Goal: Task Accomplishment & Management: Complete application form

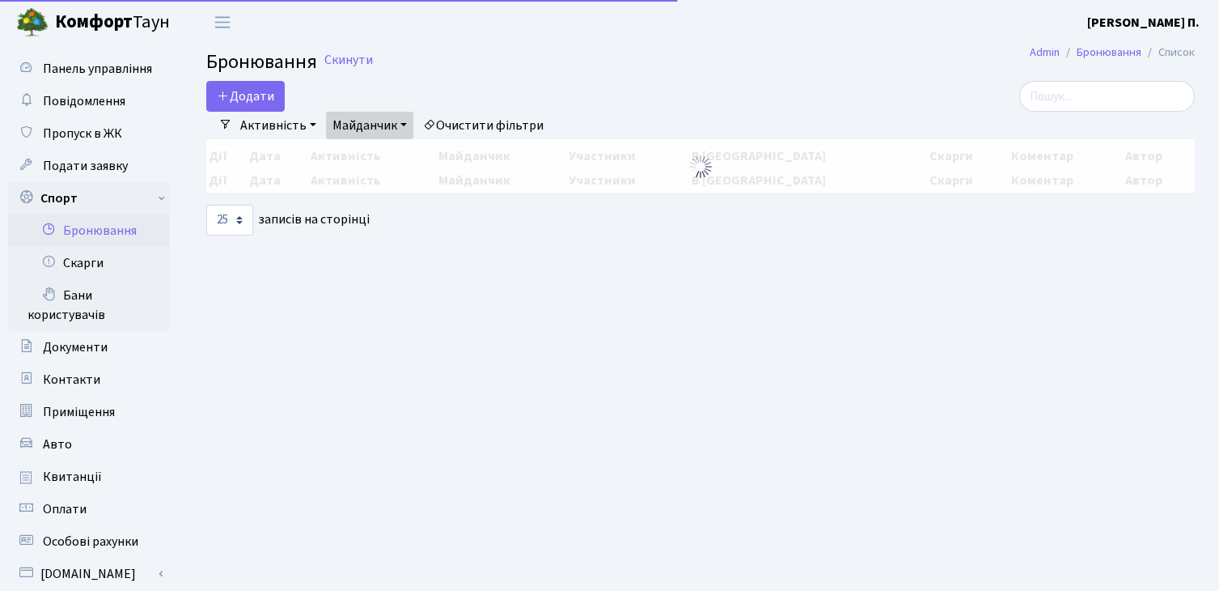
select select "25"
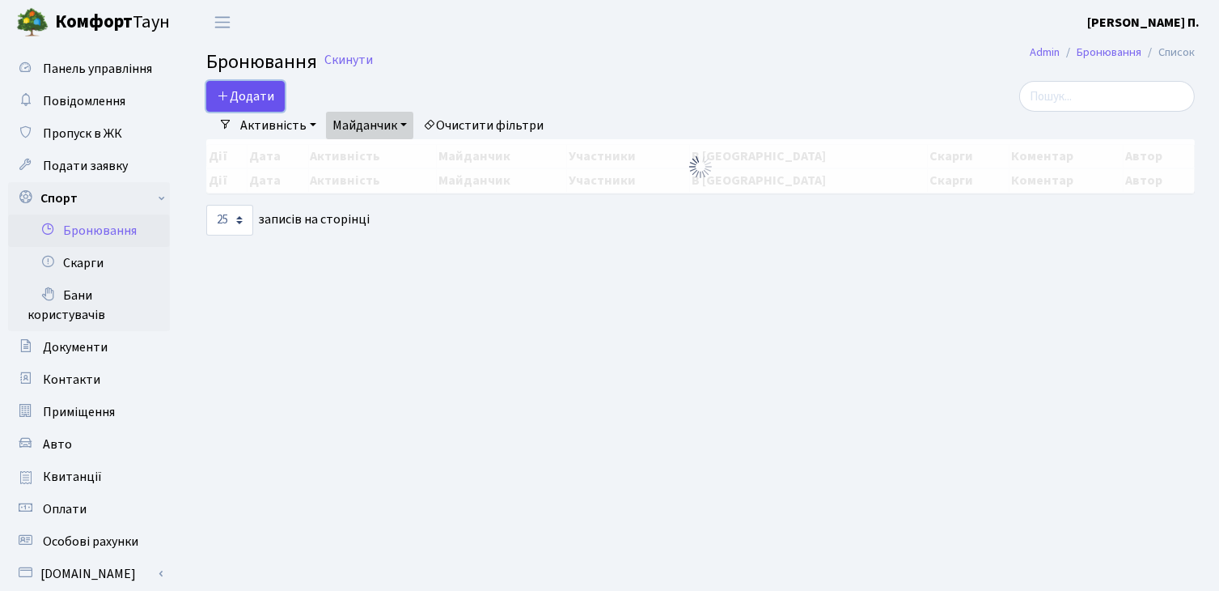
click at [244, 101] on button "Додати" at bounding box center [245, 96] width 78 height 31
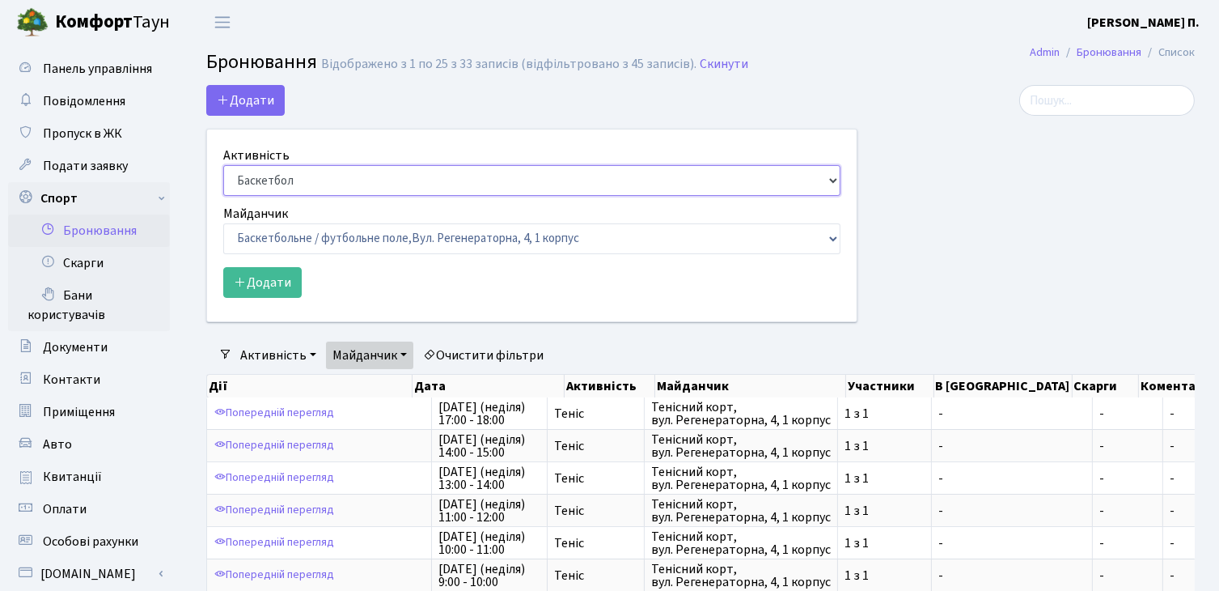
click at [282, 184] on select "Баскетбол Волейбол Йога Катання на роликах Настільний теніс Теніс Футбол Фітнес" at bounding box center [531, 180] width 617 height 31
select select "1"
click at [223, 165] on select "Баскетбол Волейбол Йога Катання на роликах Настільний теніс [PERSON_NAME] Фітнес" at bounding box center [531, 180] width 617 height 31
click at [313, 247] on select "Баскетбольне / футбольне поле, [GEOGRAPHIC_DATA]. [STREET_ADDRESS]. [STREET_ADD…" at bounding box center [531, 238] width 617 height 31
select select "1"
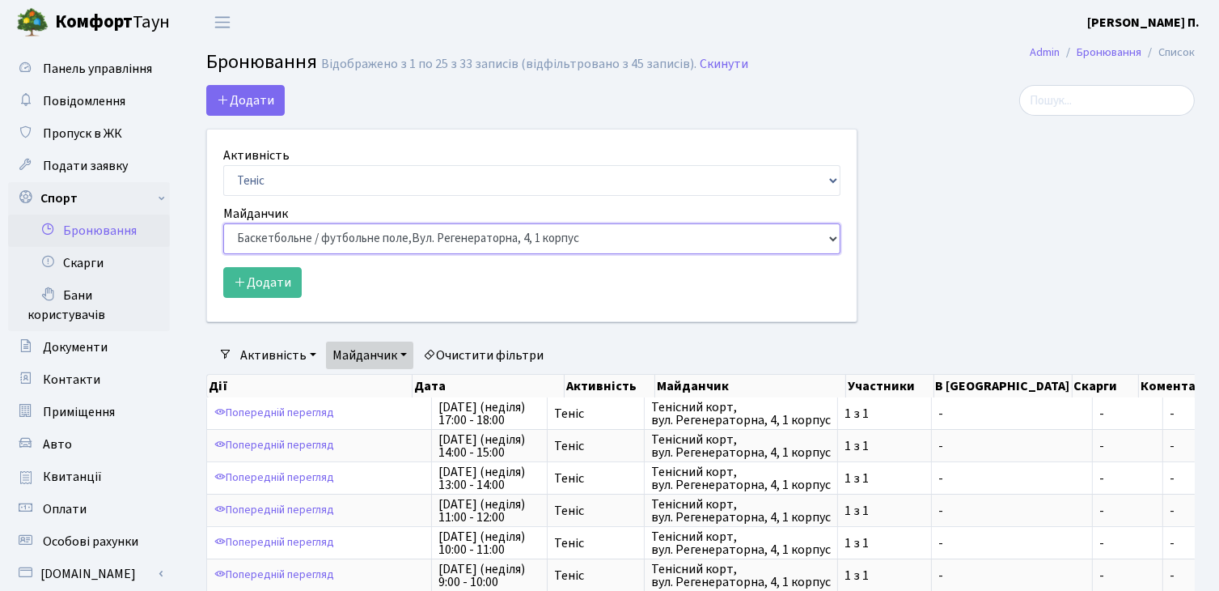
click at [223, 223] on select "Баскетбольне / футбольне поле, Вул. Регенераторна, 4, 1 корпус Баскетбольне пол…" at bounding box center [531, 238] width 617 height 31
click at [258, 286] on button "Додати" at bounding box center [262, 282] width 78 height 31
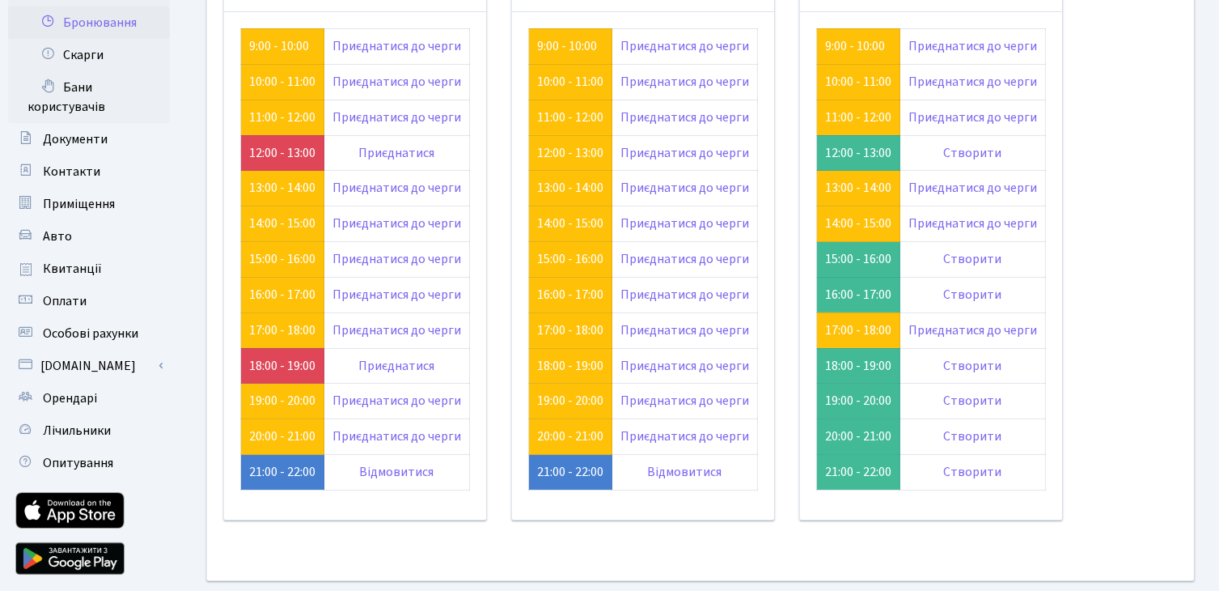
scroll to position [162, 0]
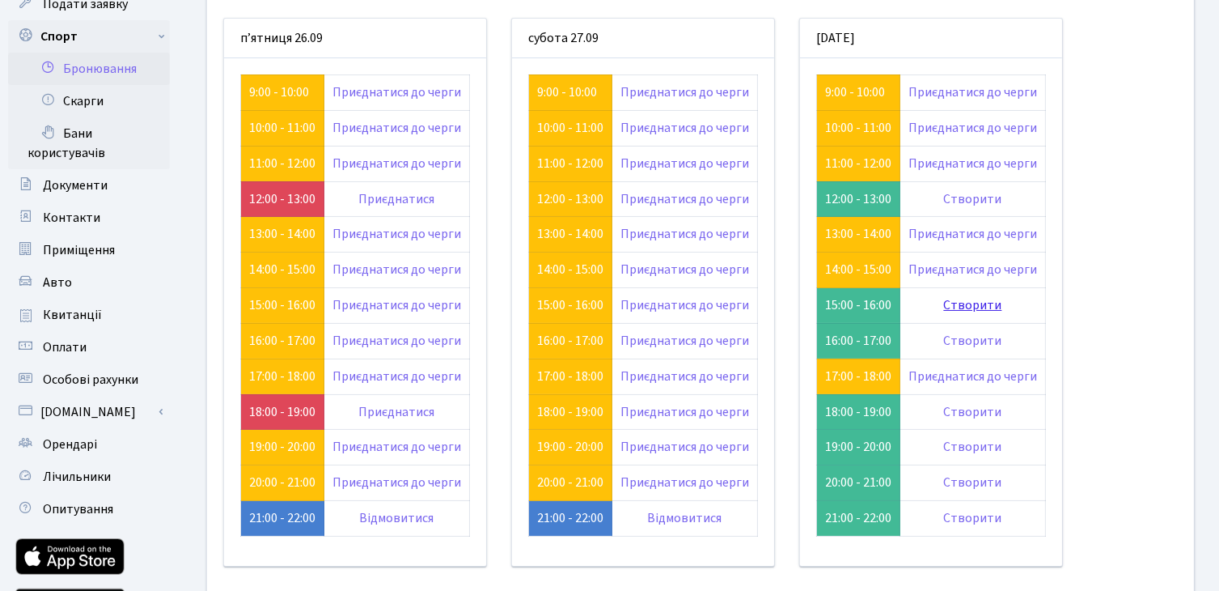
click at [968, 305] on link "Створити" at bounding box center [973, 305] width 58 height 18
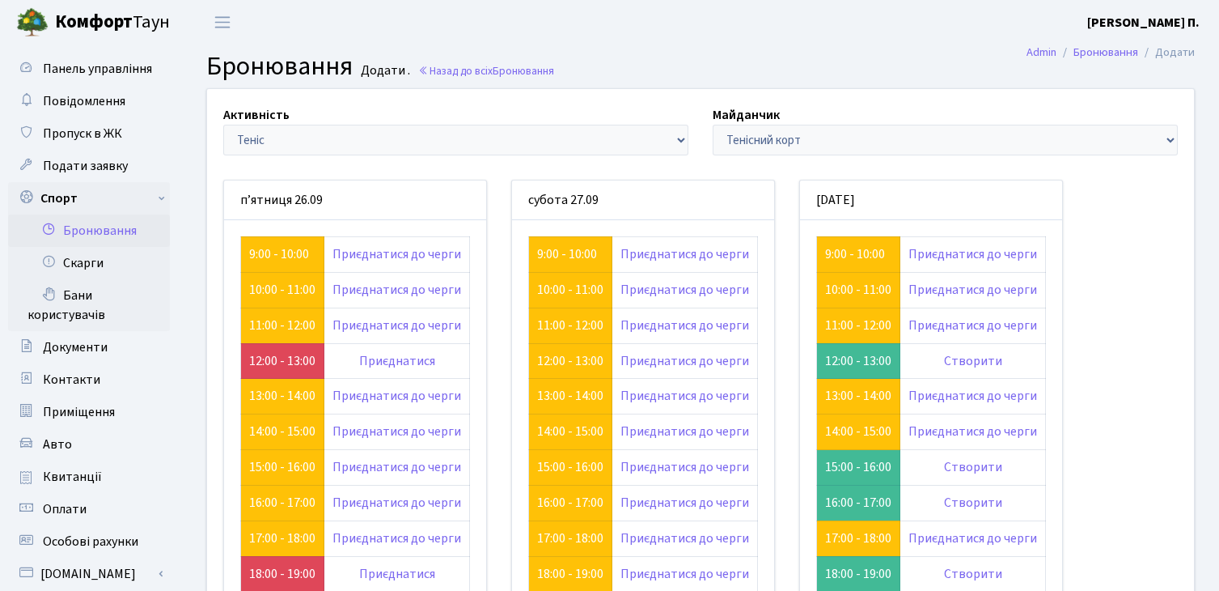
scroll to position [162, 0]
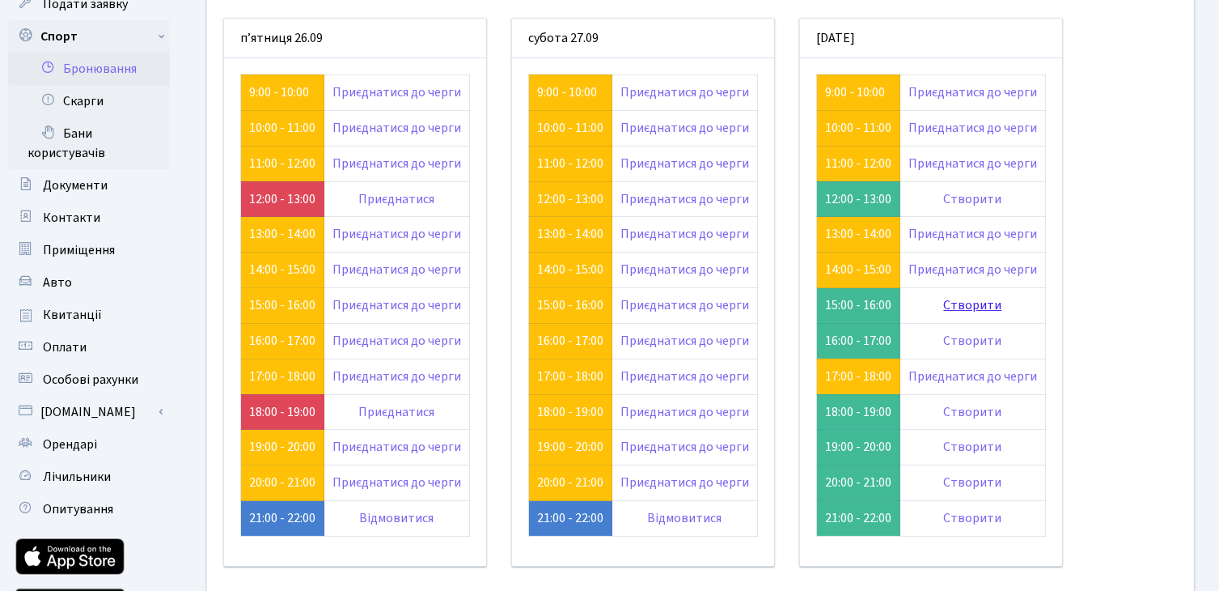
click at [977, 302] on link "Створити" at bounding box center [973, 305] width 58 height 18
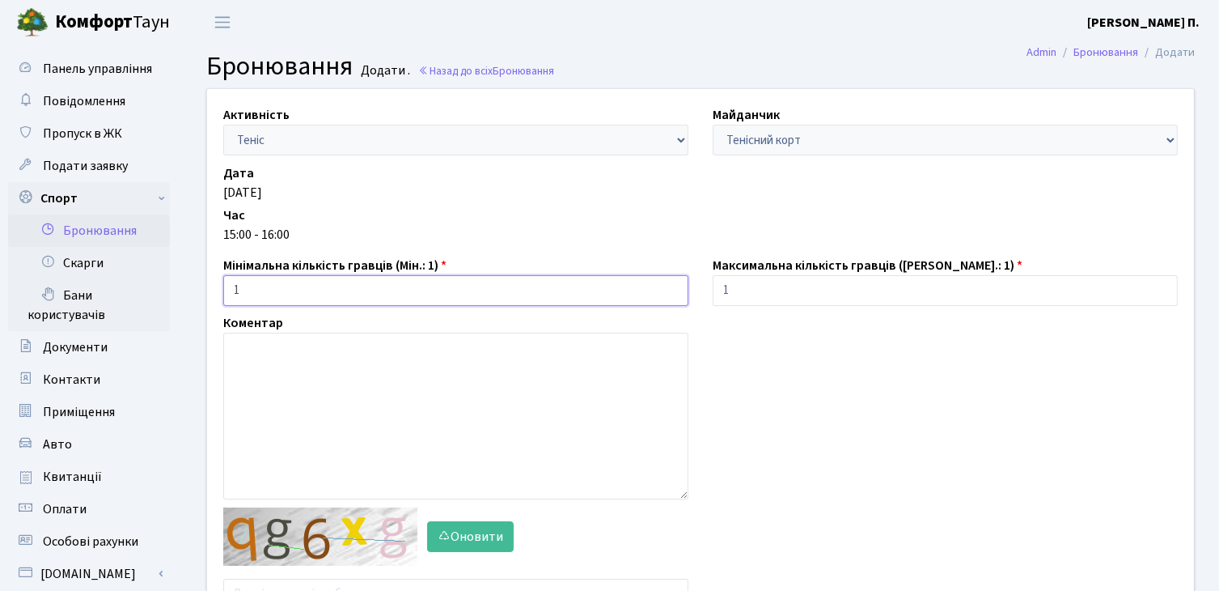
click at [522, 280] on input "1" at bounding box center [455, 290] width 465 height 31
type input "1"
type input "4"
click at [824, 295] on input "1" at bounding box center [945, 290] width 465 height 31
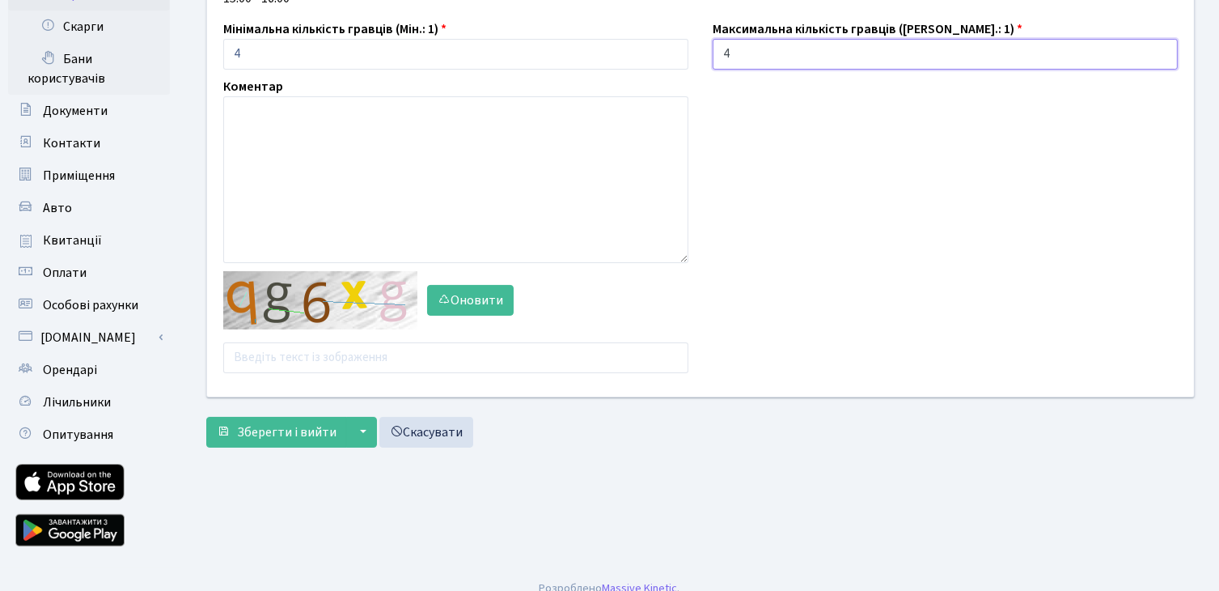
scroll to position [243, 0]
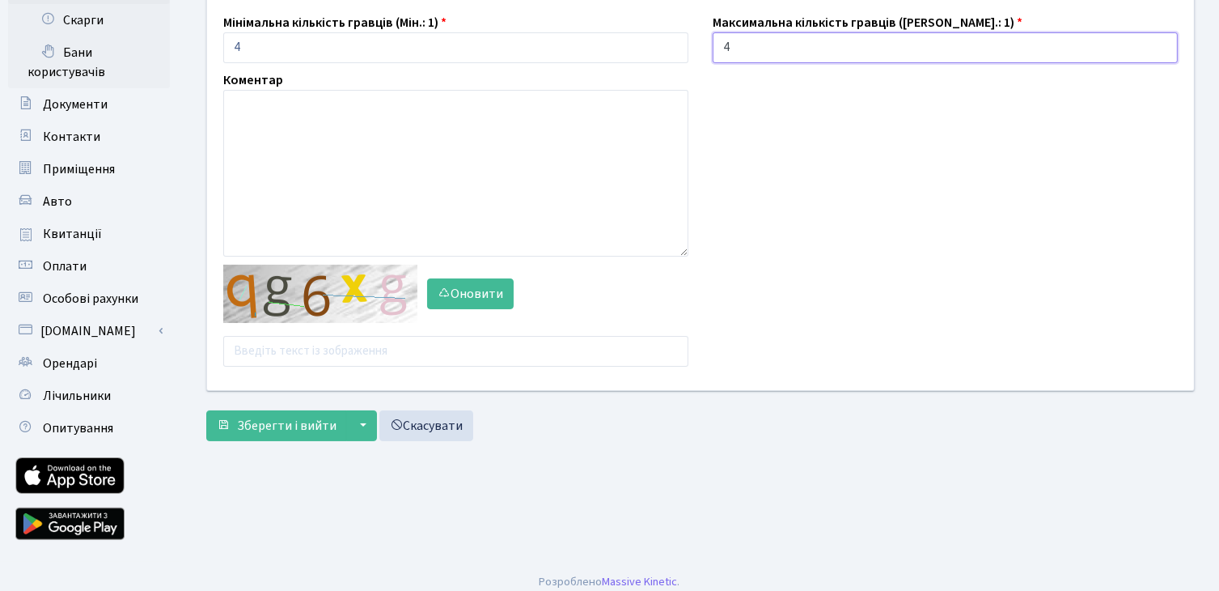
type input "4"
click at [412, 345] on input "text" at bounding box center [455, 351] width 465 height 31
type input "к"
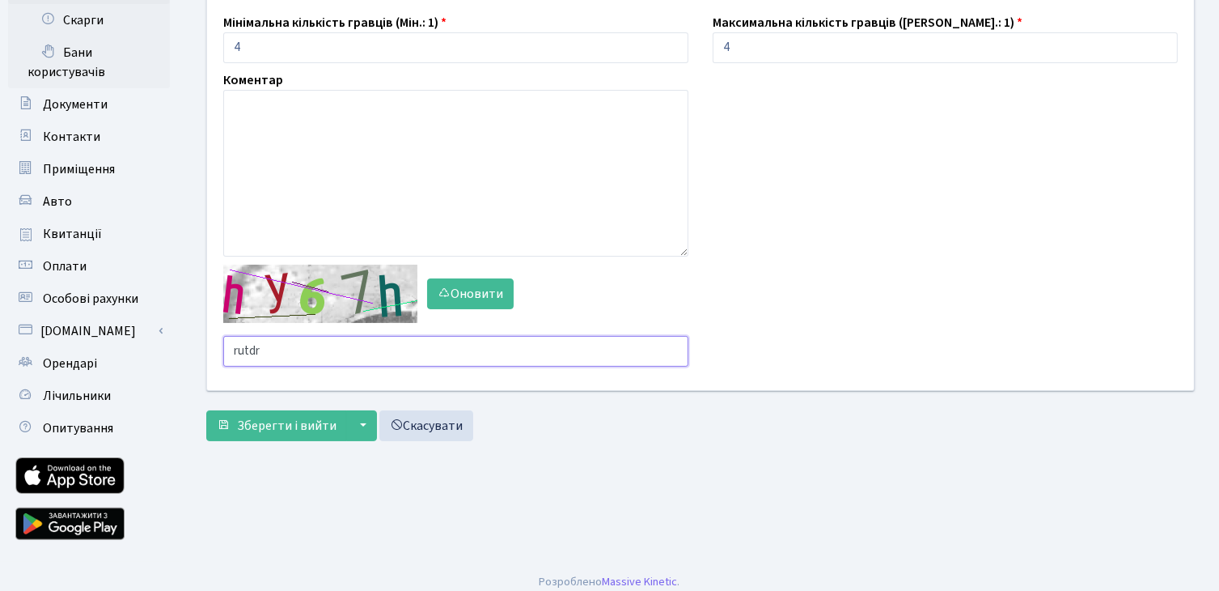
click at [291, 355] on input "rutdr" at bounding box center [455, 351] width 465 height 31
type input "r"
type input "trm4t"
click at [337, 421] on button "Зберегти і вийти" at bounding box center [276, 425] width 141 height 31
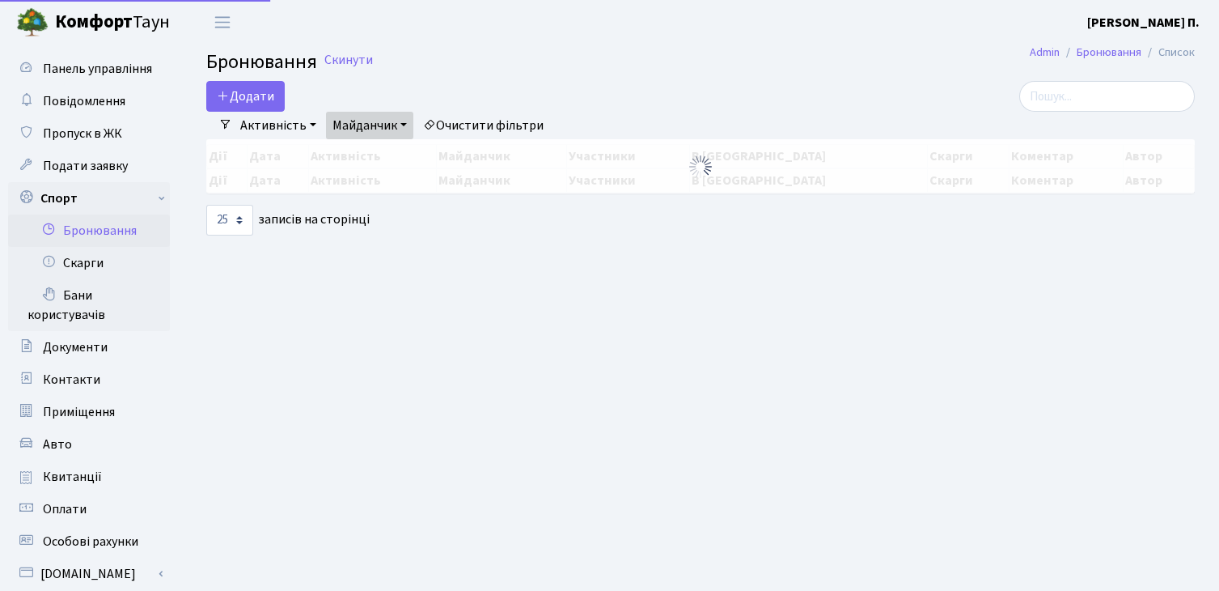
select select "25"
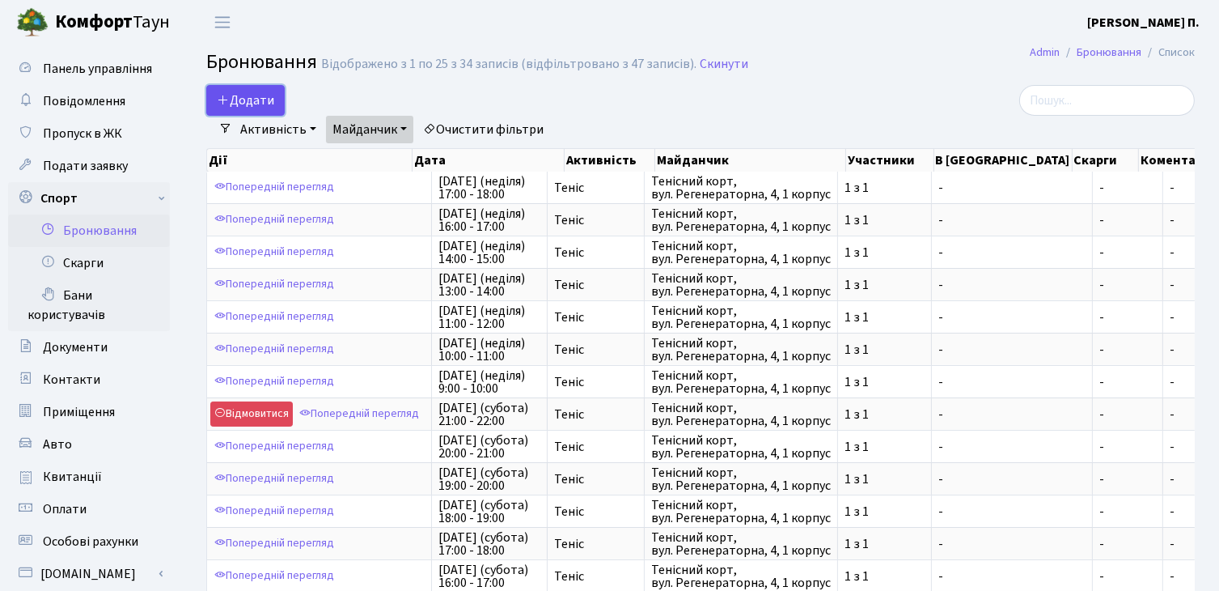
click at [260, 95] on button "Додати" at bounding box center [245, 100] width 78 height 31
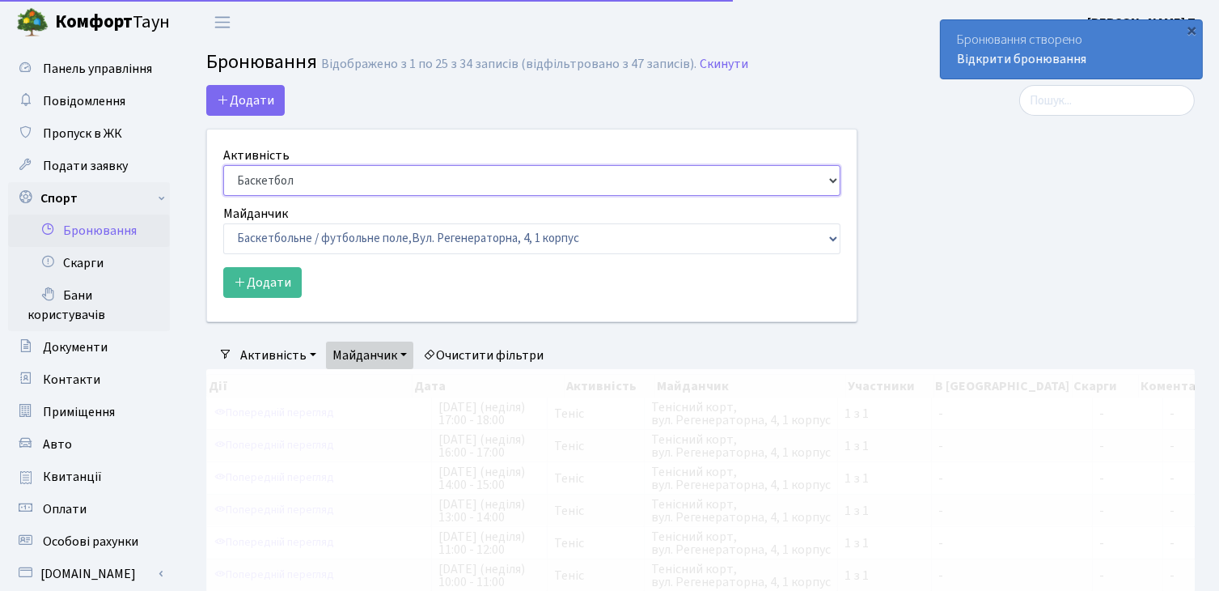
click at [369, 179] on select "Баскетбол Волейбол Йога Катання на роликах Настільний теніс Теніс Футбол Фітнес" at bounding box center [531, 180] width 617 height 31
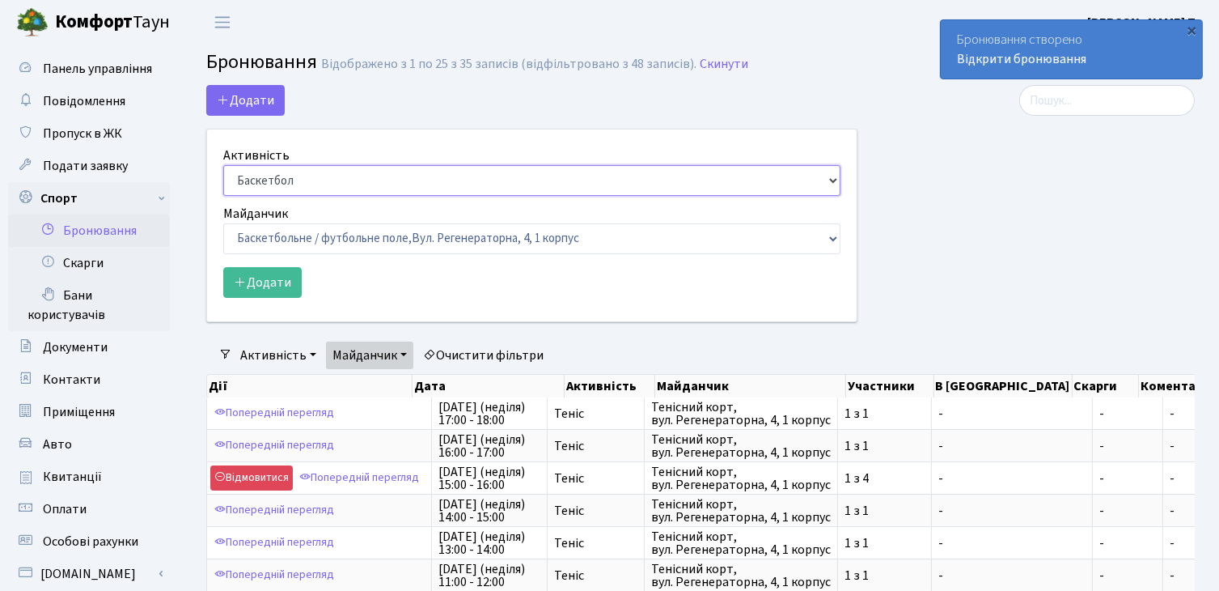
select select "1"
click at [223, 165] on select "Баскетбол Волейбол Йога Катання на роликах Настільний теніс Теніс Футбол Фітнес" at bounding box center [531, 180] width 617 height 31
click at [391, 231] on select "Баскетбольне / футбольне поле, Вул. Регенераторна, 4, 1 корпус Баскетбольне пол…" at bounding box center [531, 238] width 617 height 31
select select "1"
click at [223, 223] on select "Баскетбольне / футбольне поле, Вул. Регенераторна, 4, 1 корпус Баскетбольне пол…" at bounding box center [531, 238] width 617 height 31
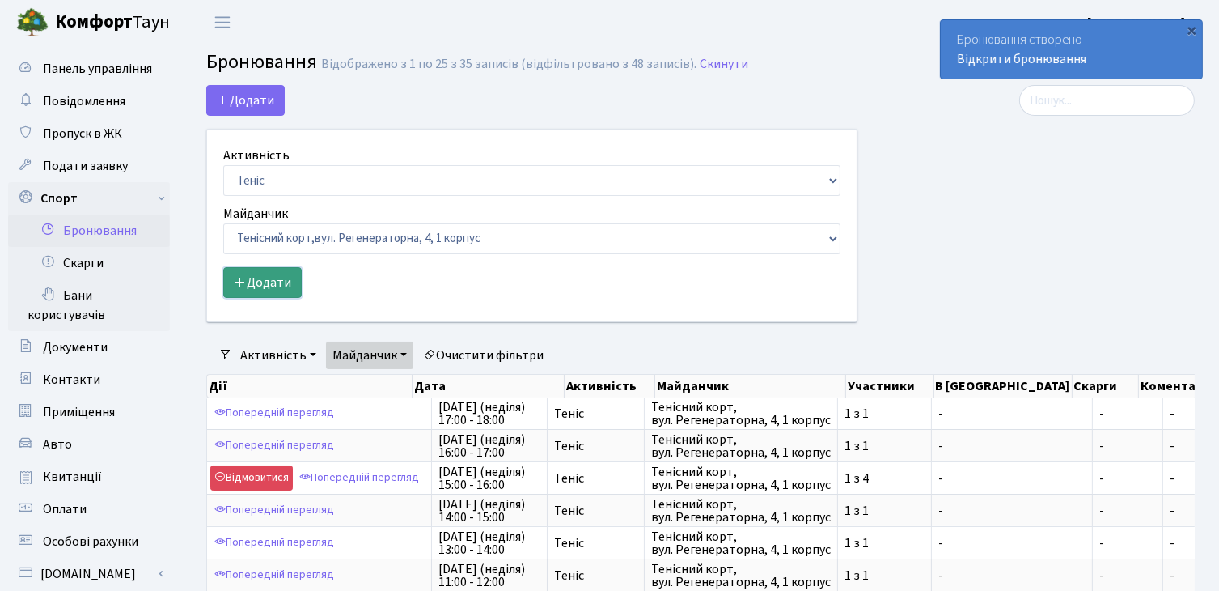
click at [278, 281] on button "Додати" at bounding box center [262, 282] width 78 height 31
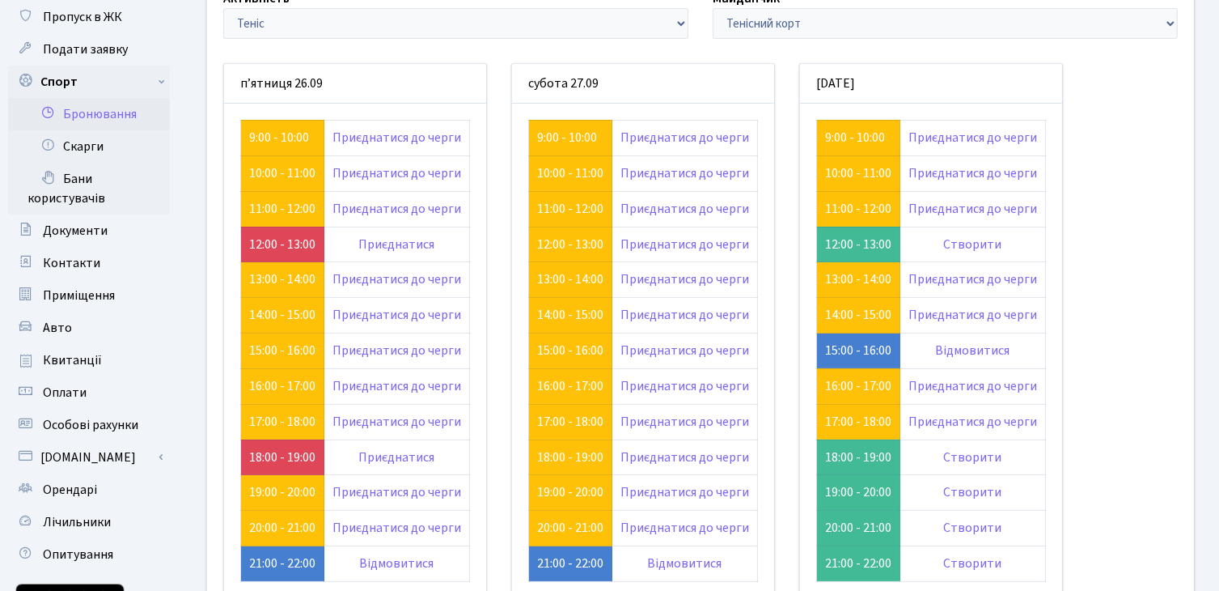
scroll to position [81, 0]
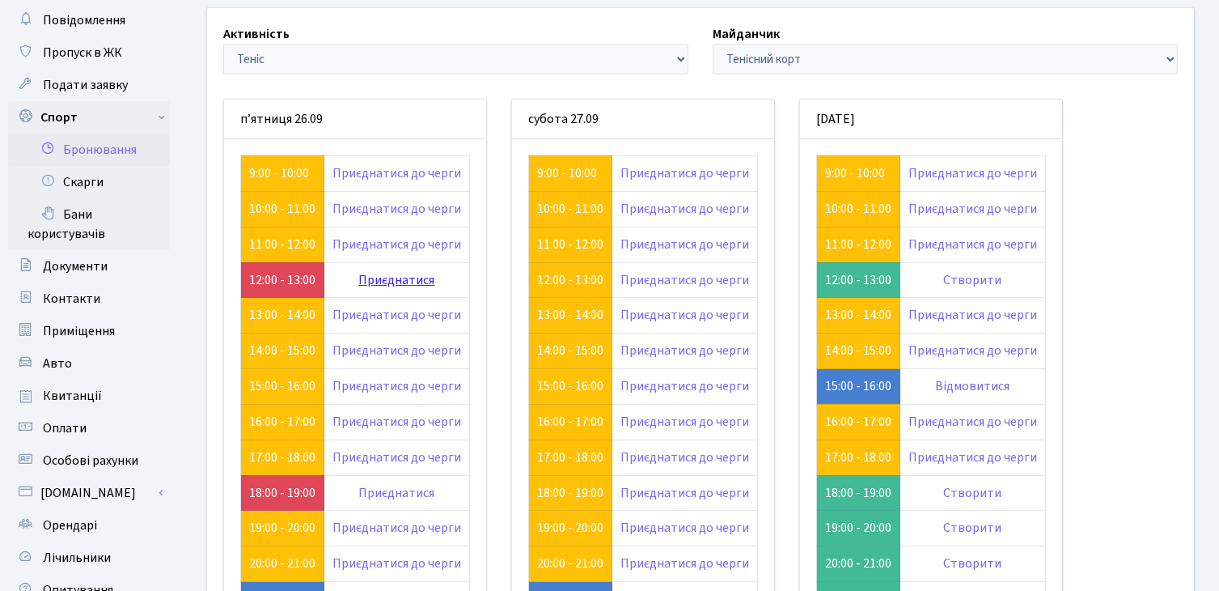
click at [414, 276] on link "Приєднатися" at bounding box center [397, 280] width 76 height 18
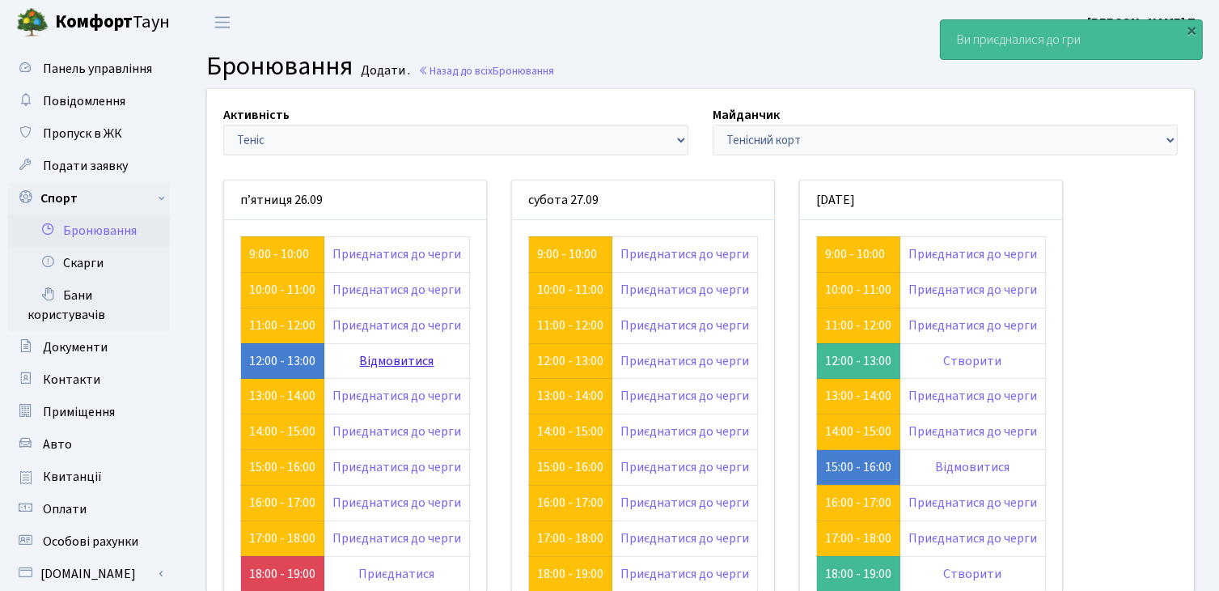
click at [430, 354] on link "Відмовитися" at bounding box center [397, 361] width 74 height 18
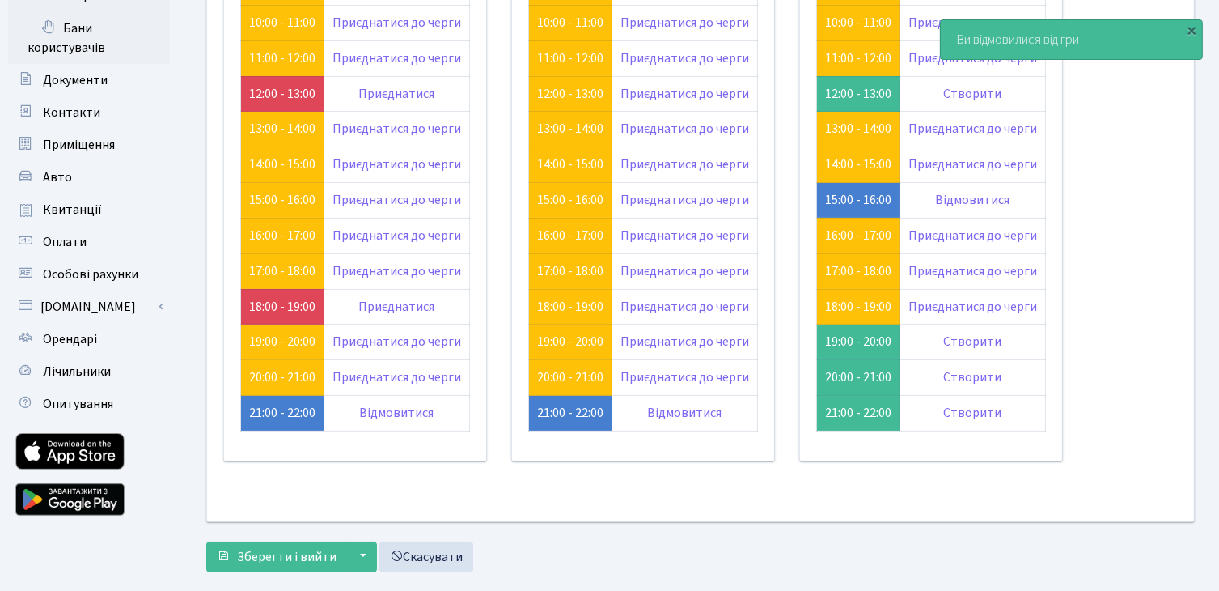
scroll to position [292, 0]
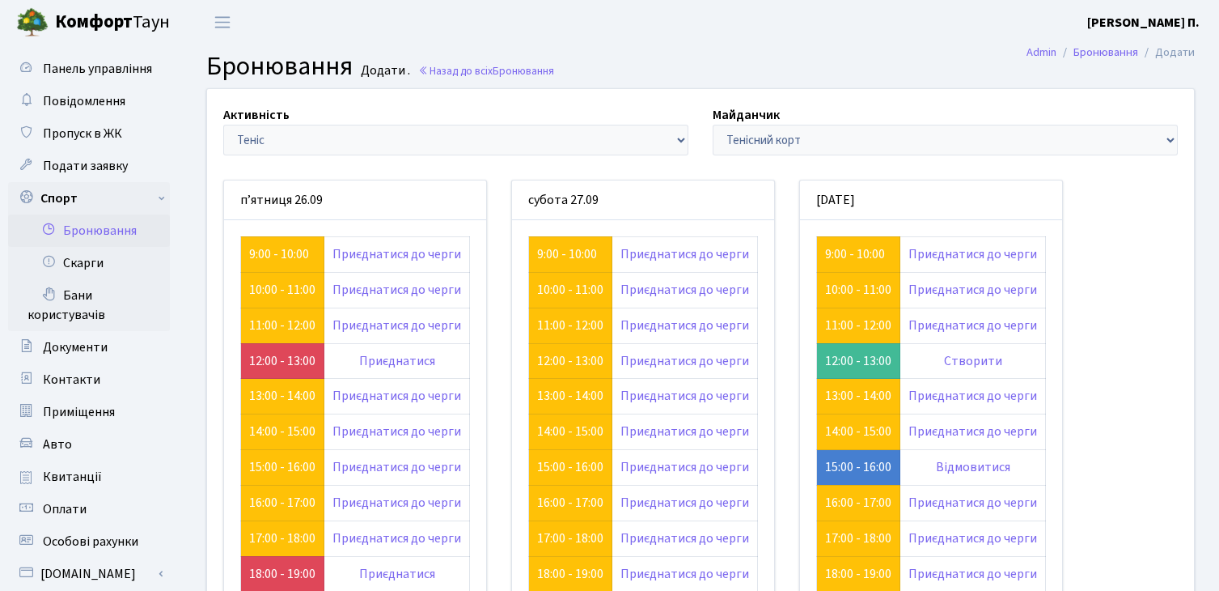
scroll to position [292, 0]
